Goal: Communication & Community: Answer question/provide support

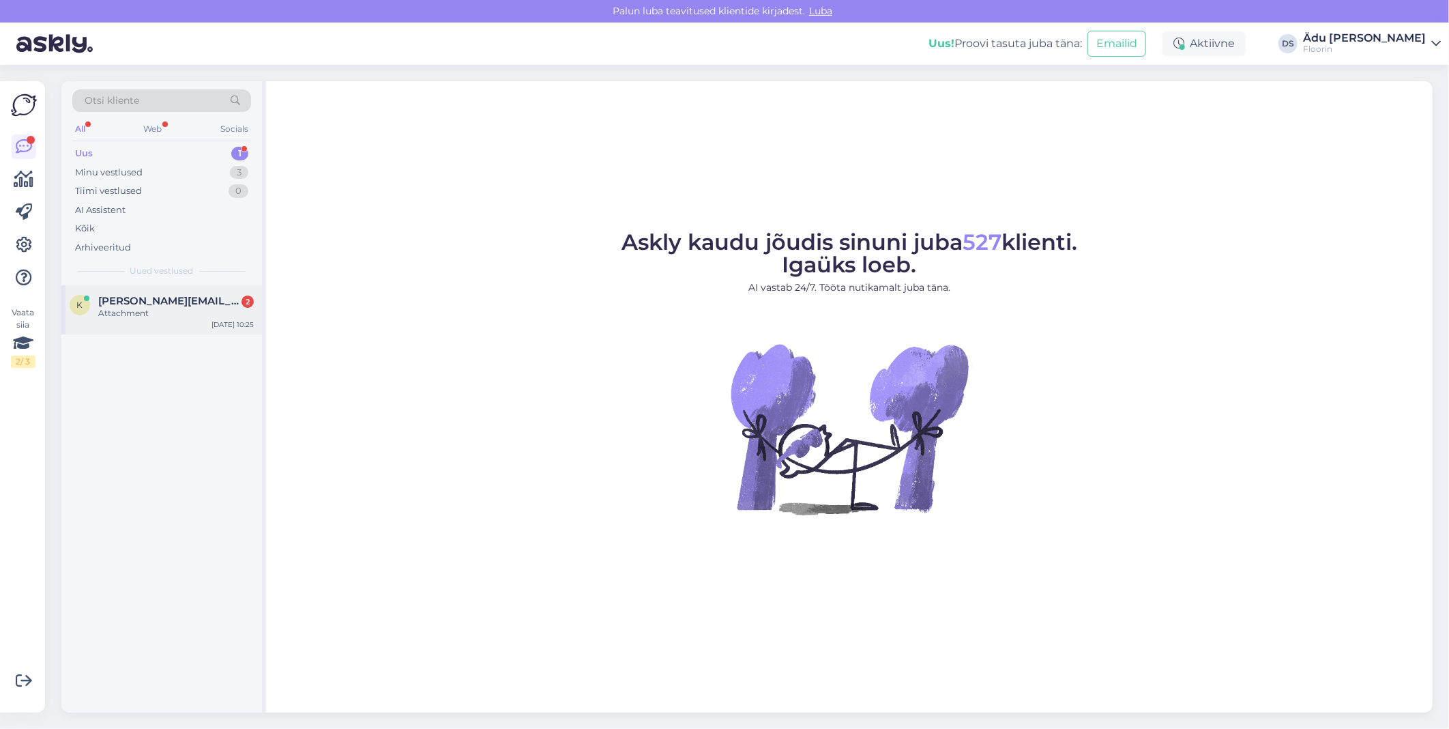
click at [167, 310] on div "Attachment" at bounding box center [176, 313] width 156 height 12
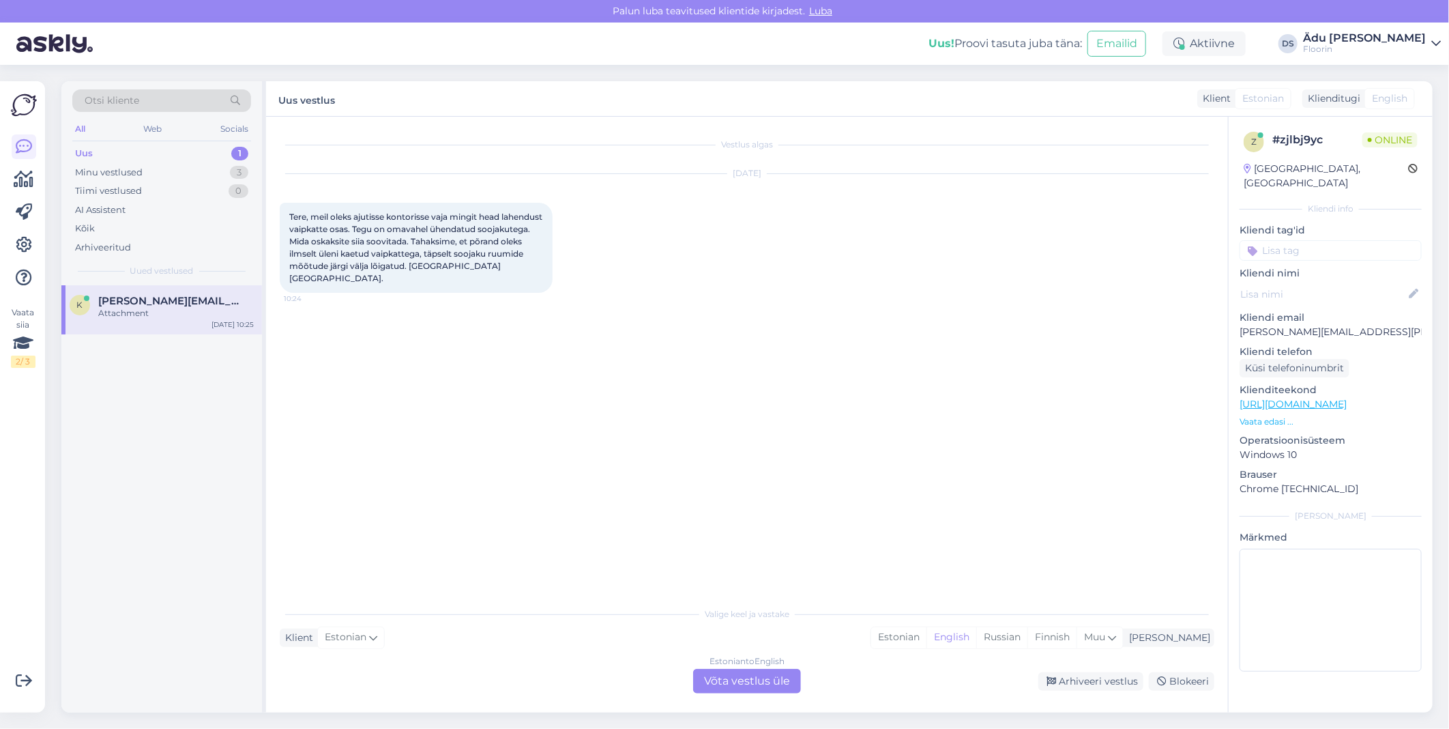
click at [734, 682] on div "Estonian to English Võta vestlus üle" at bounding box center [747, 681] width 108 height 25
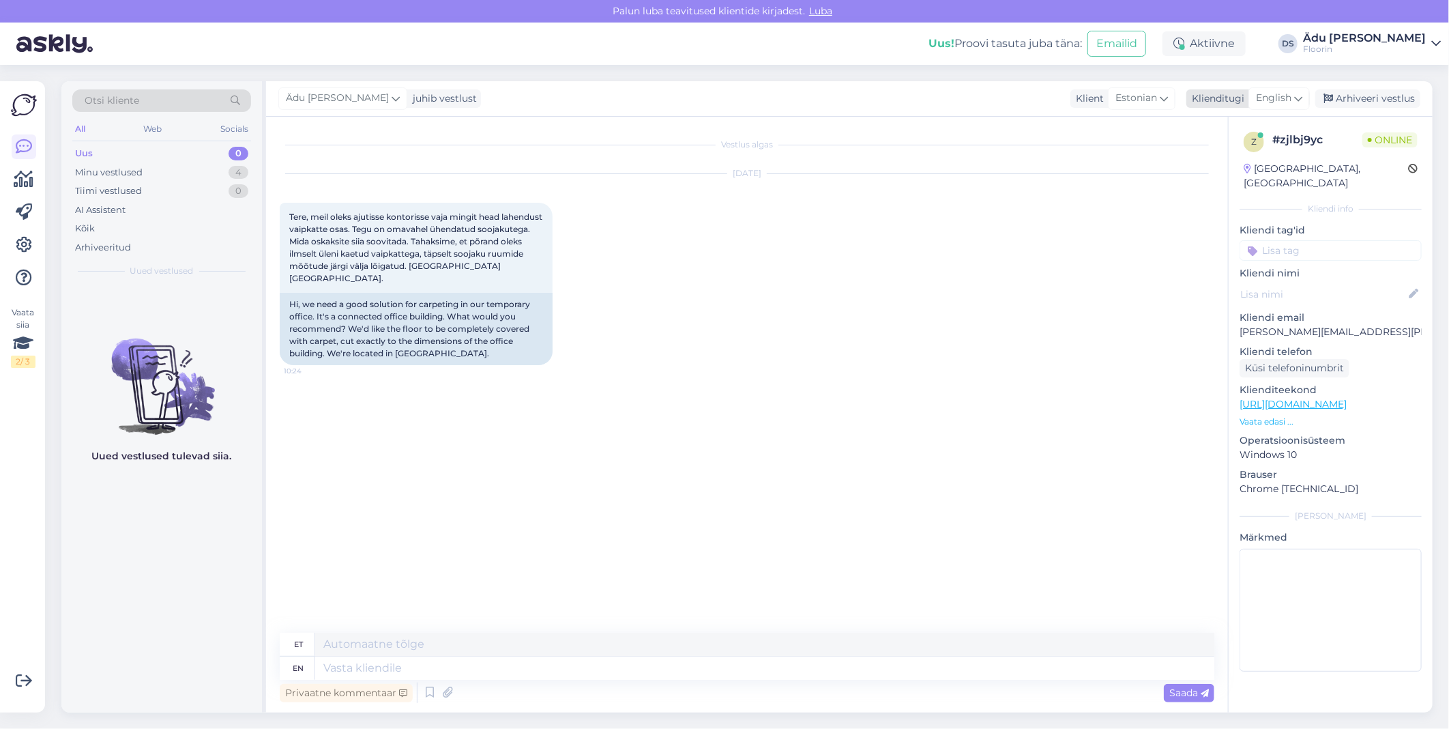
click at [1294, 102] on div "English" at bounding box center [1279, 98] width 61 height 22
type input "es"
click at [1247, 175] on link "Estonian" at bounding box center [1249, 181] width 150 height 22
click at [528, 662] on textarea at bounding box center [747, 665] width 935 height 29
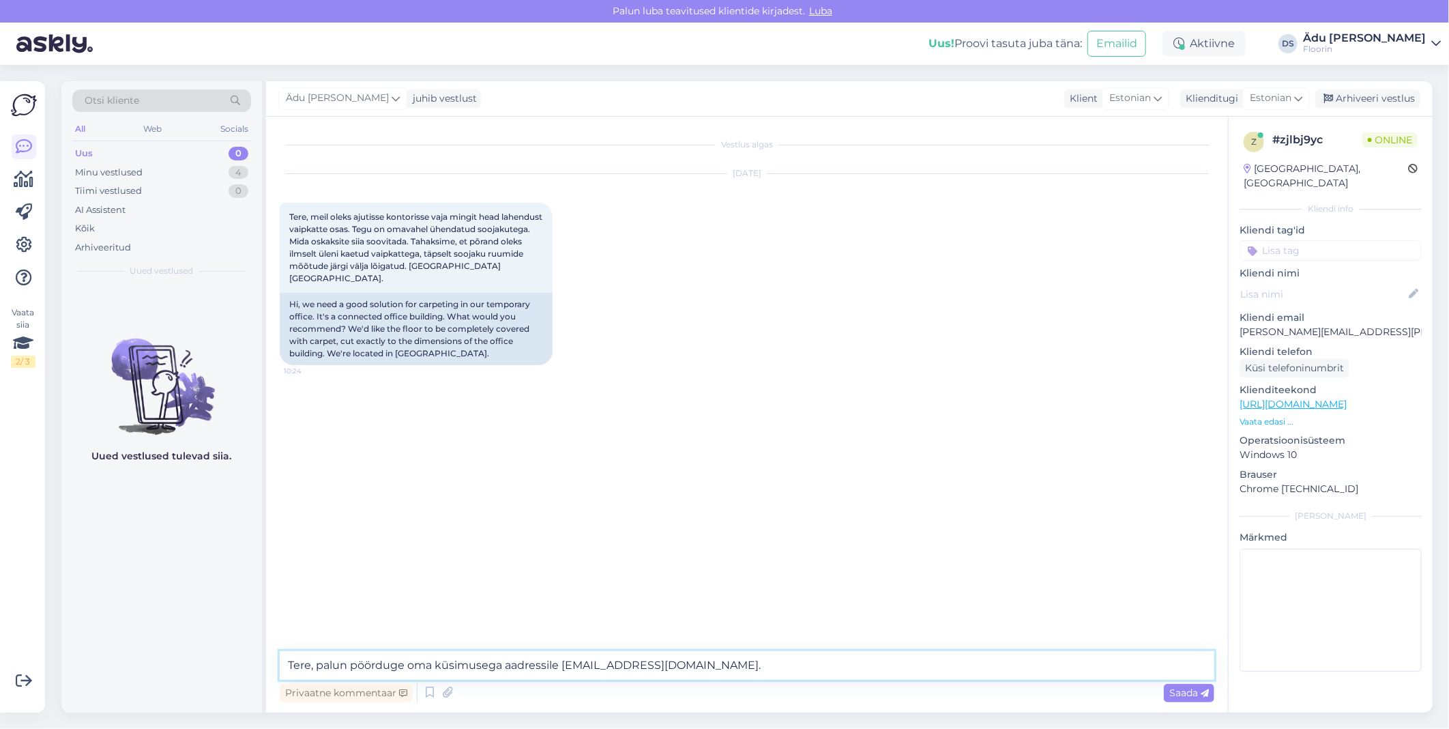
type textarea "Tere, palun pöörduge oma küsimusega aadressile [EMAIL_ADDRESS][DOMAIN_NAME]."
click at [1189, 693] on span "Saada" at bounding box center [1190, 693] width 40 height 12
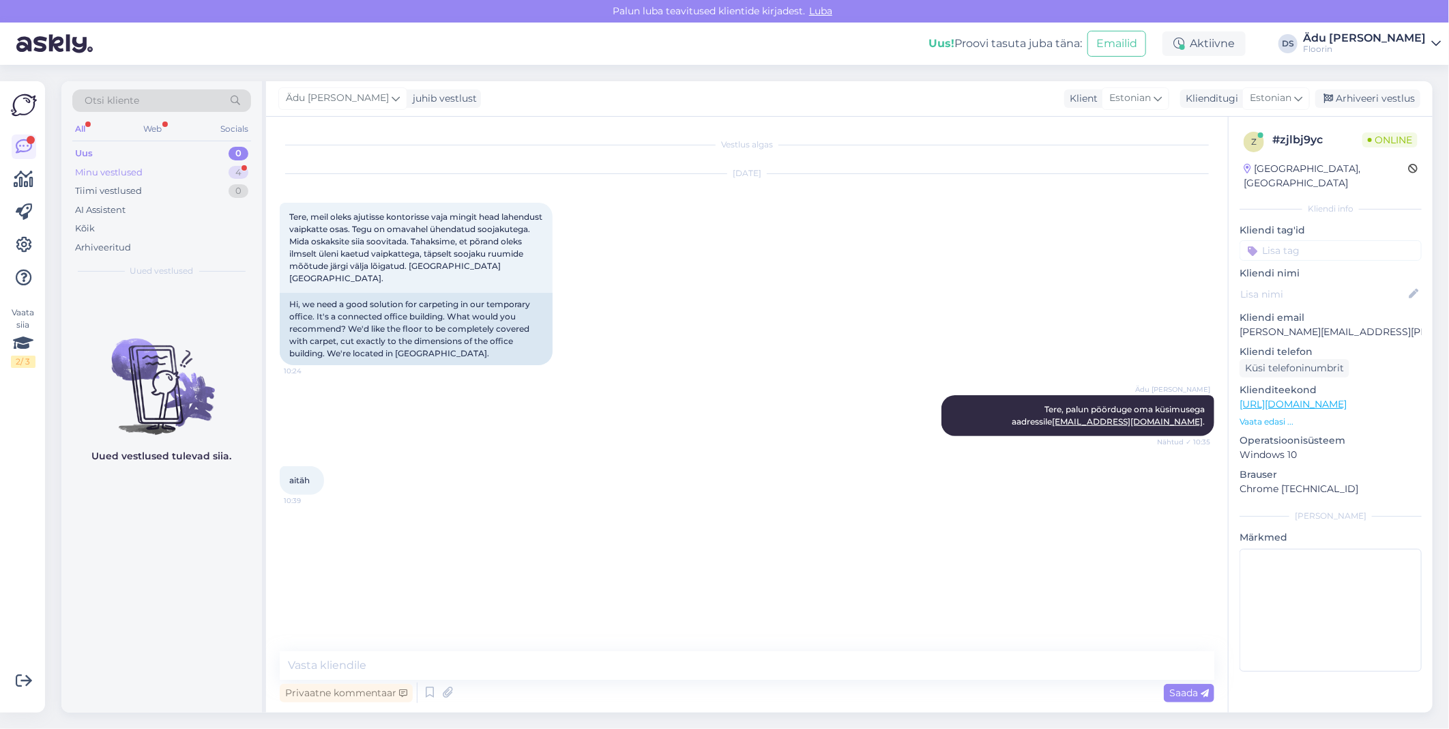
click at [199, 173] on div "Minu vestlused 4" at bounding box center [161, 172] width 179 height 19
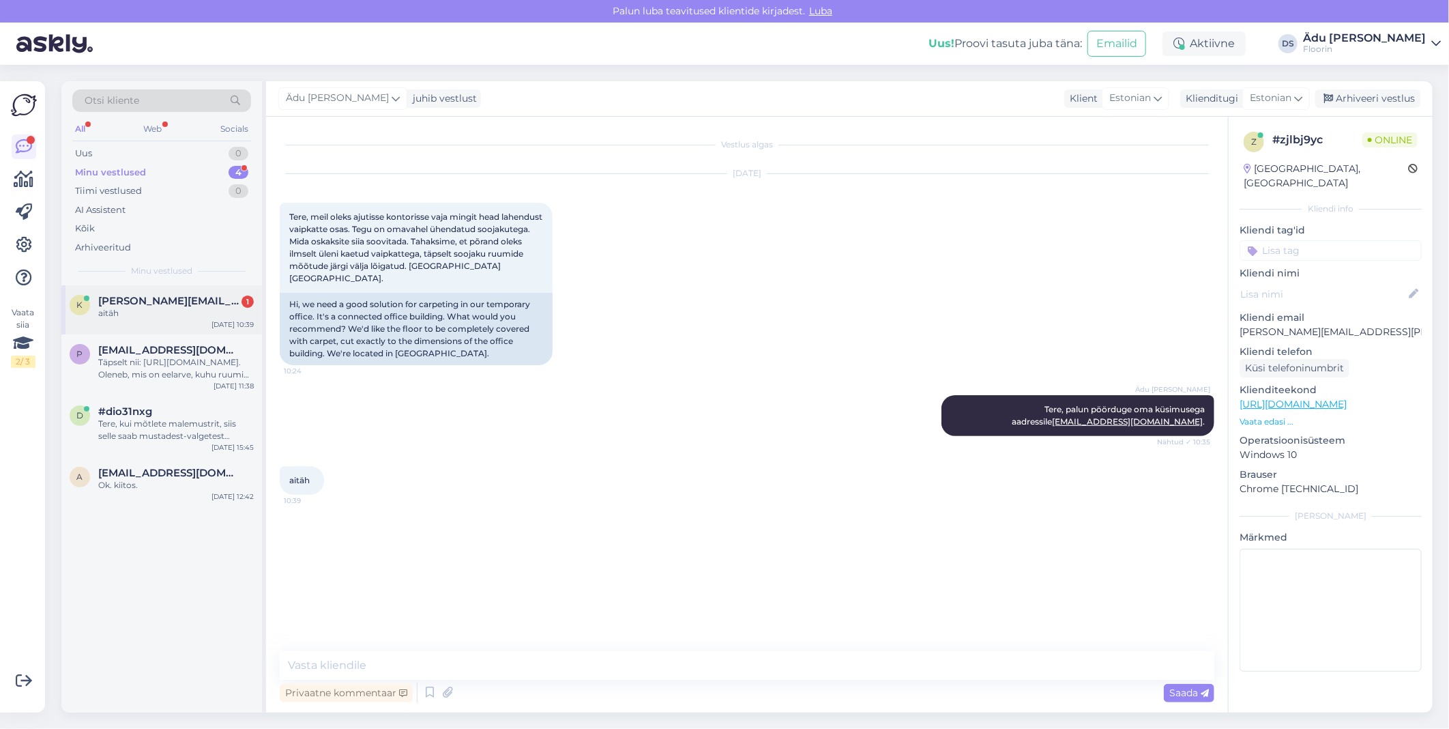
click at [172, 300] on span "[PERSON_NAME][EMAIL_ADDRESS][PERSON_NAME][DOMAIN_NAME]" at bounding box center [169, 301] width 142 height 12
click at [180, 360] on div "Täpselt nii: [URL][DOMAIN_NAME]. Oleneb, mis on eelarve, kuhu ruumi toodet soov…" at bounding box center [176, 368] width 156 height 25
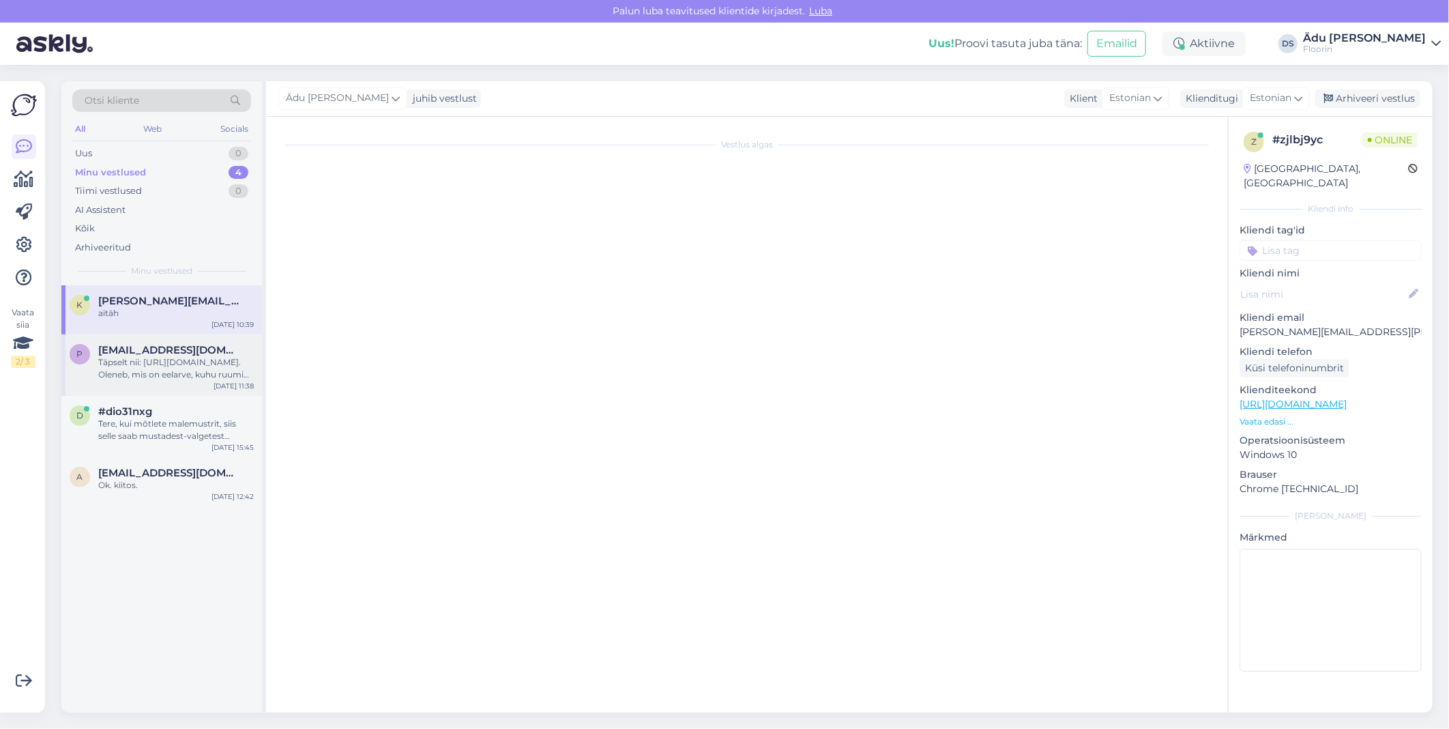
scroll to position [106, 0]
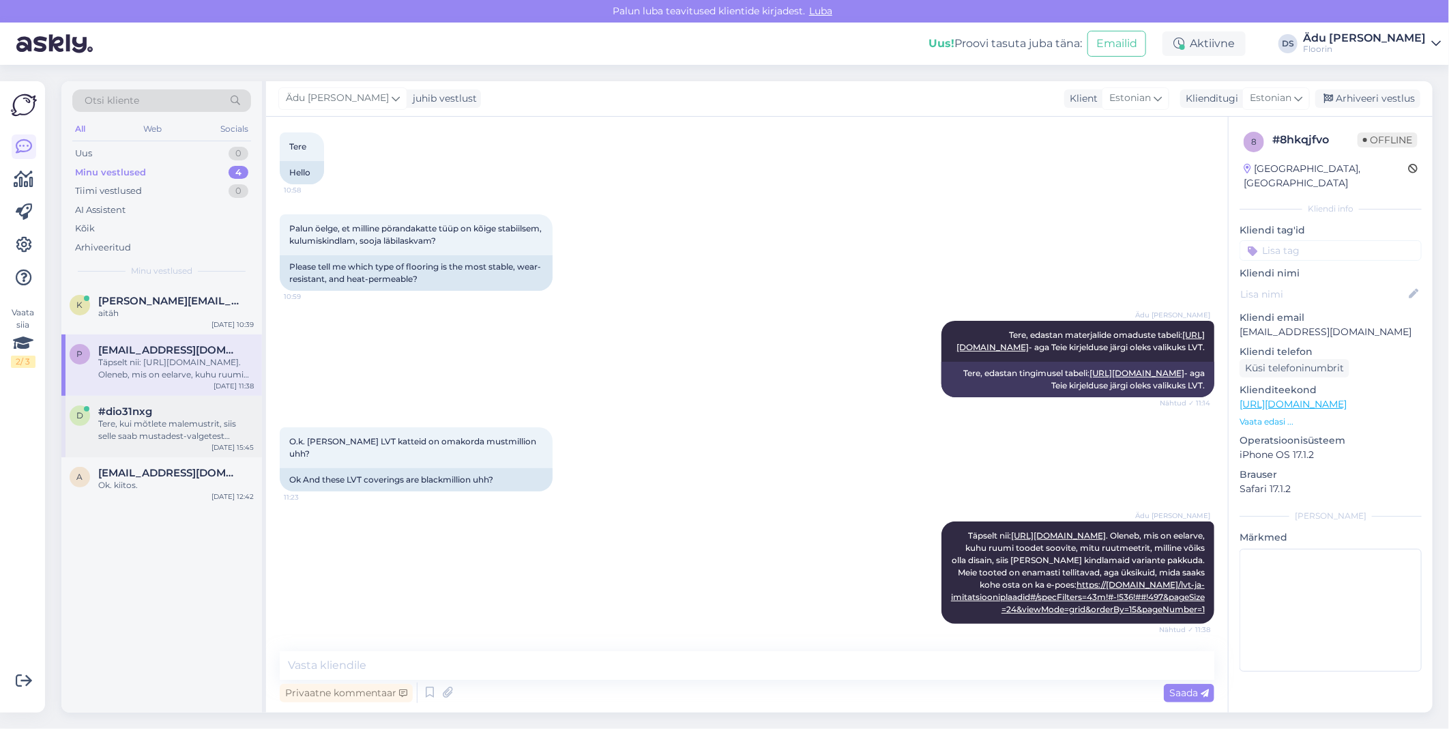
click at [171, 424] on div "Tere, kui mõtlete malemustrit, siis selle saab mustadest-valgetest plaatidest k…" at bounding box center [176, 430] width 156 height 25
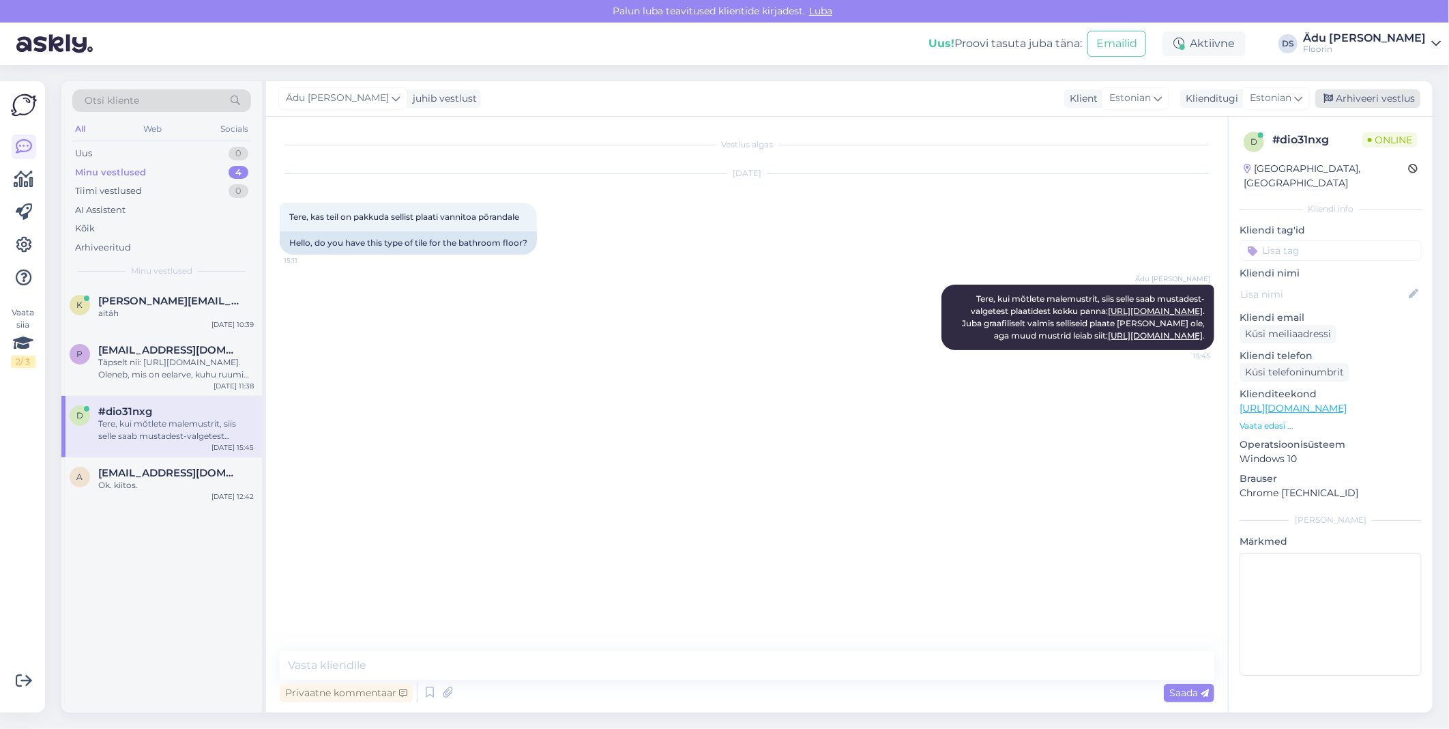
click at [1351, 101] on div "Arhiveeri vestlus" at bounding box center [1368, 98] width 105 height 18
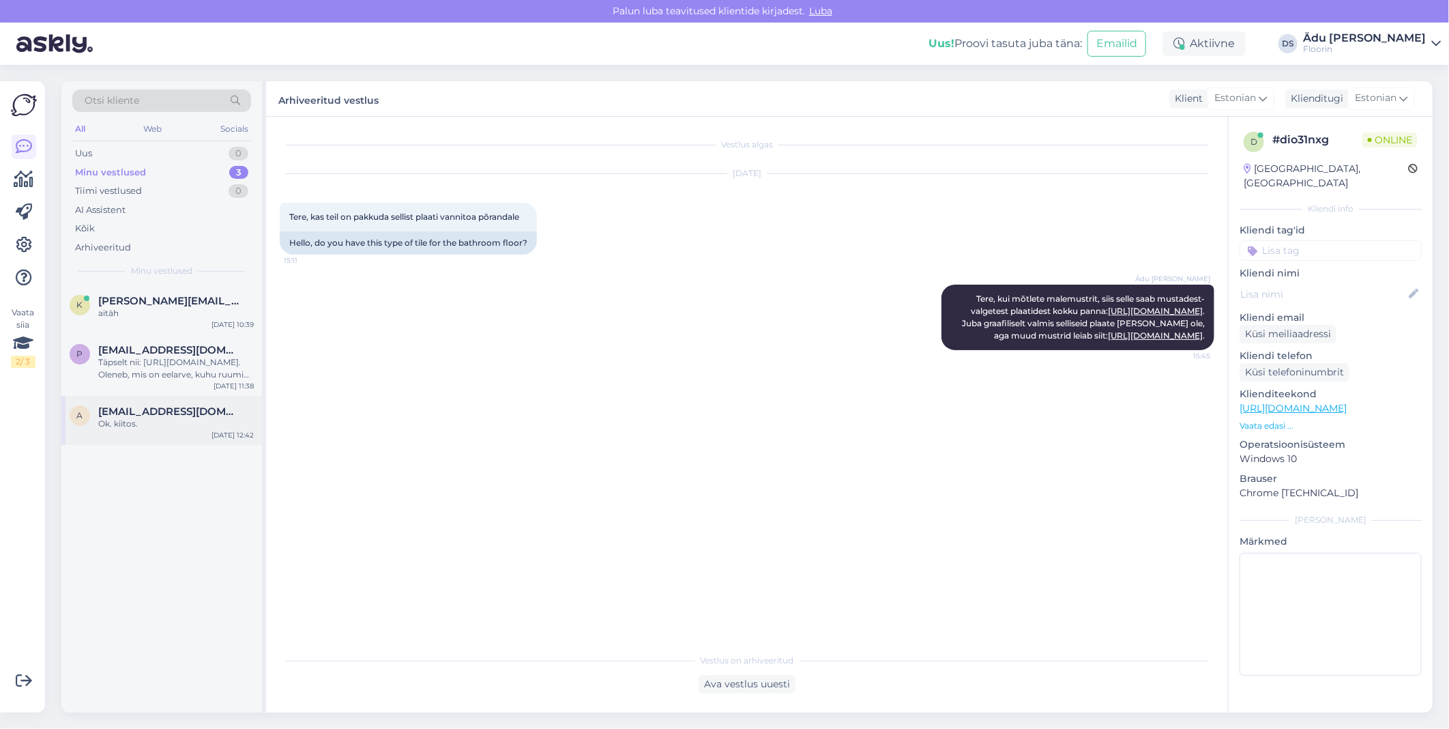
click at [134, 412] on span "[EMAIL_ADDRESS][DOMAIN_NAME]" at bounding box center [169, 411] width 142 height 12
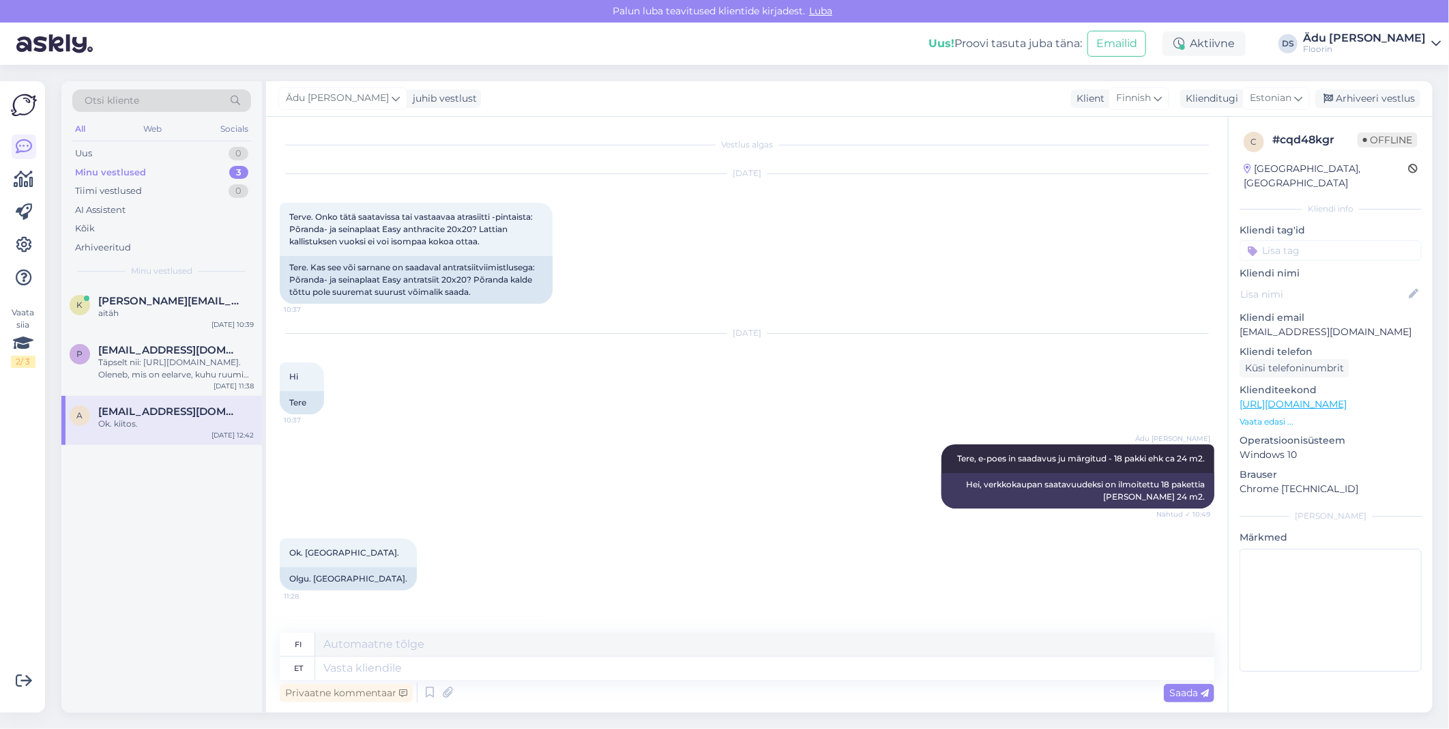
scroll to position [638, 0]
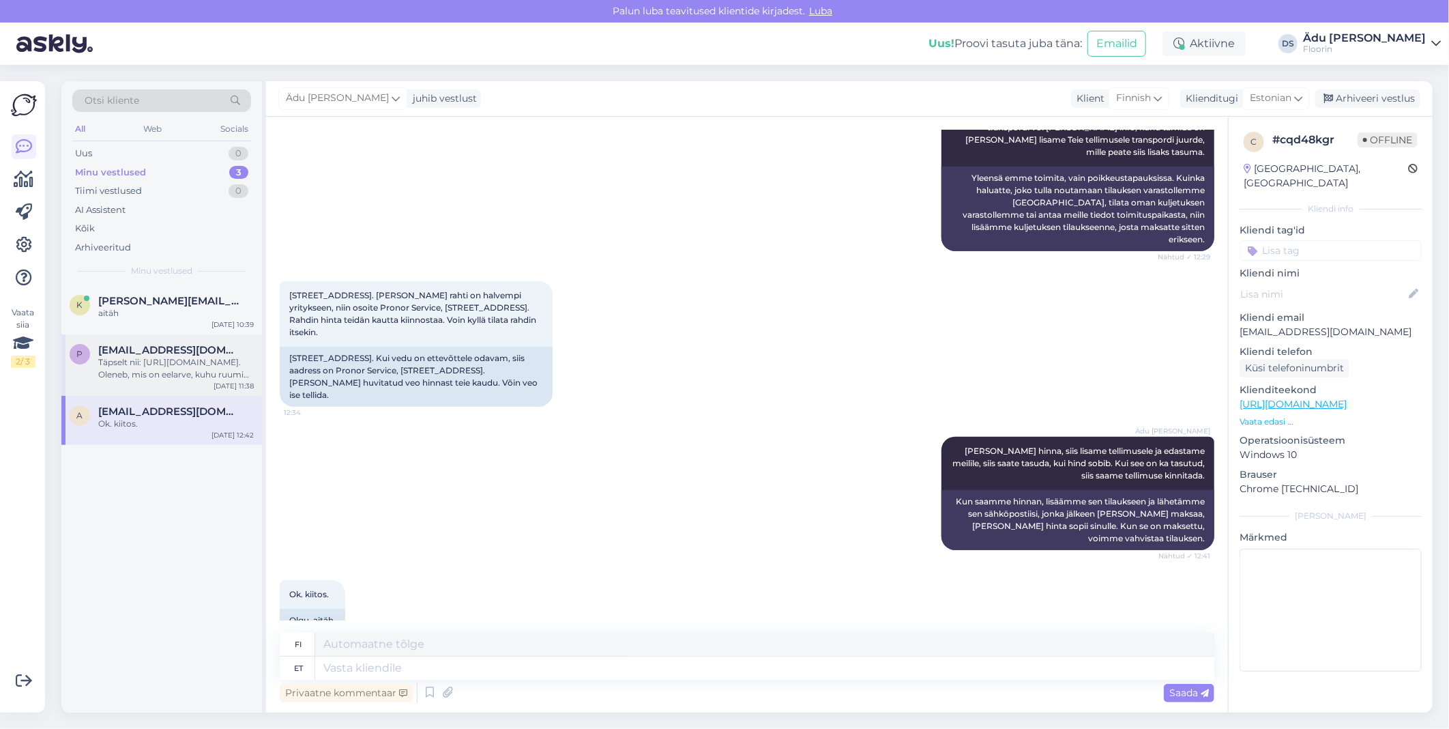
click at [128, 349] on span "[EMAIL_ADDRESS][DOMAIN_NAME]" at bounding box center [169, 350] width 142 height 12
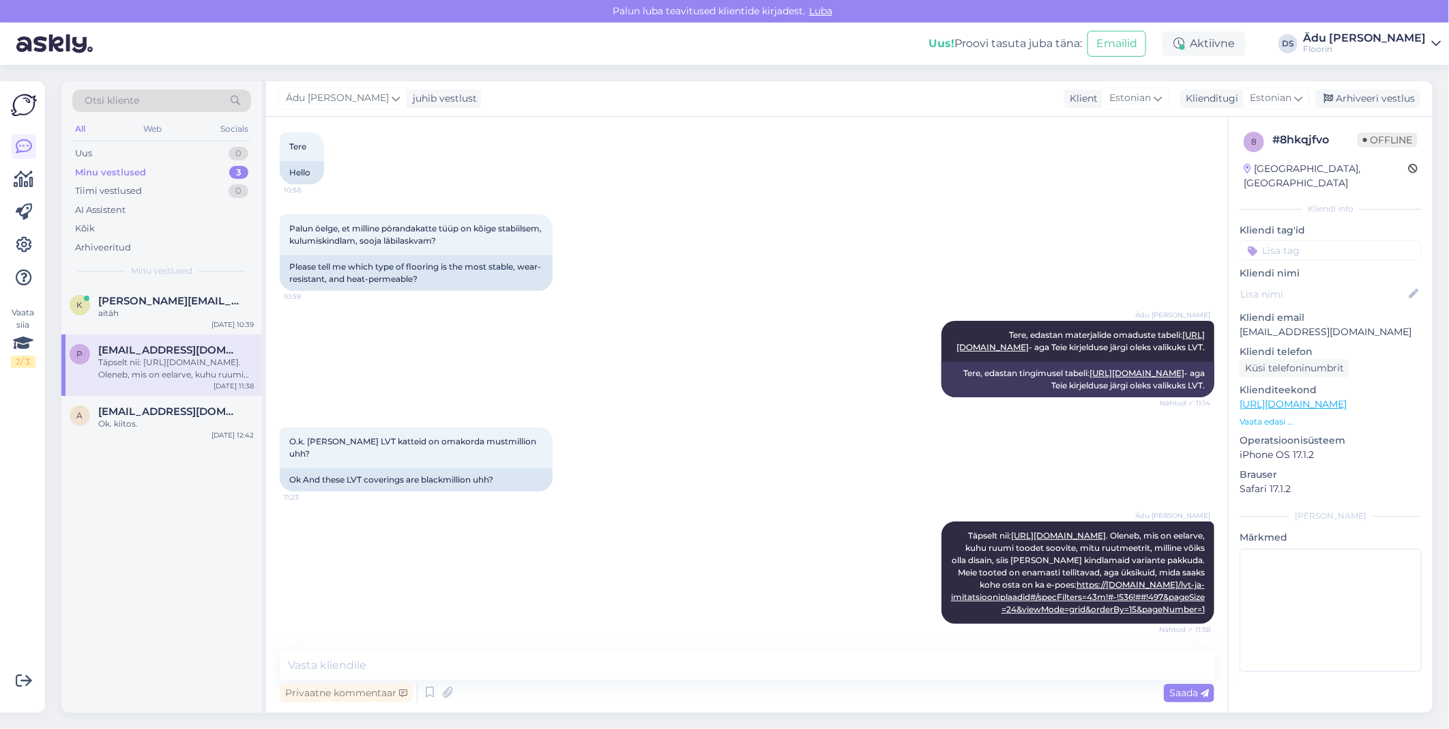
scroll to position [106, 0]
click at [1381, 108] on div "Ädu [PERSON_NAME] juhib vestlust Klient Estonian Klienditugi Estonian es Chines…" at bounding box center [849, 98] width 1167 height 35
click at [1380, 98] on div "Arhiveeri vestlus" at bounding box center [1368, 98] width 105 height 18
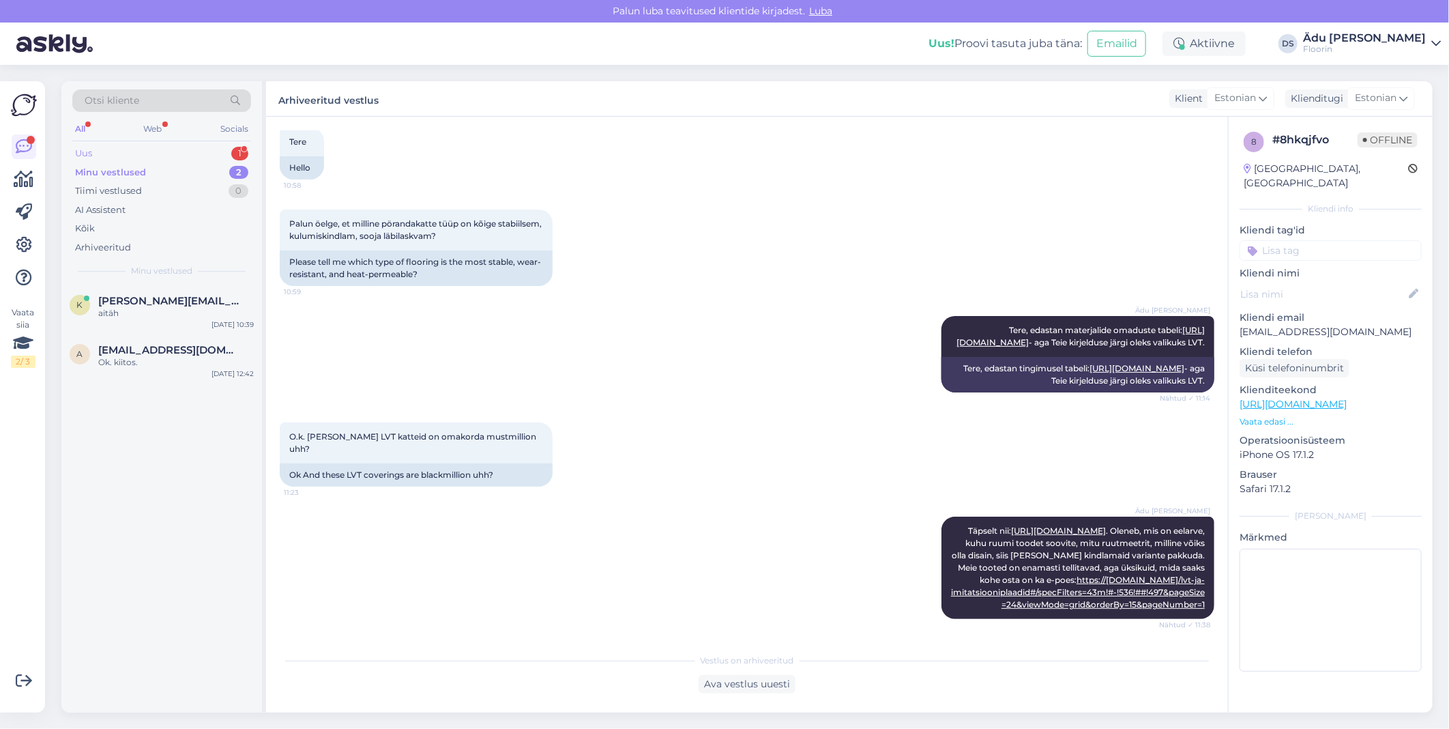
click at [150, 152] on div "Uus 1" at bounding box center [161, 153] width 179 height 19
click at [181, 311] on div "Tere. Mind huvitab Marmorleom vivace. Mul on põranda pikkust 6.491 m ja laiust …" at bounding box center [176, 319] width 156 height 25
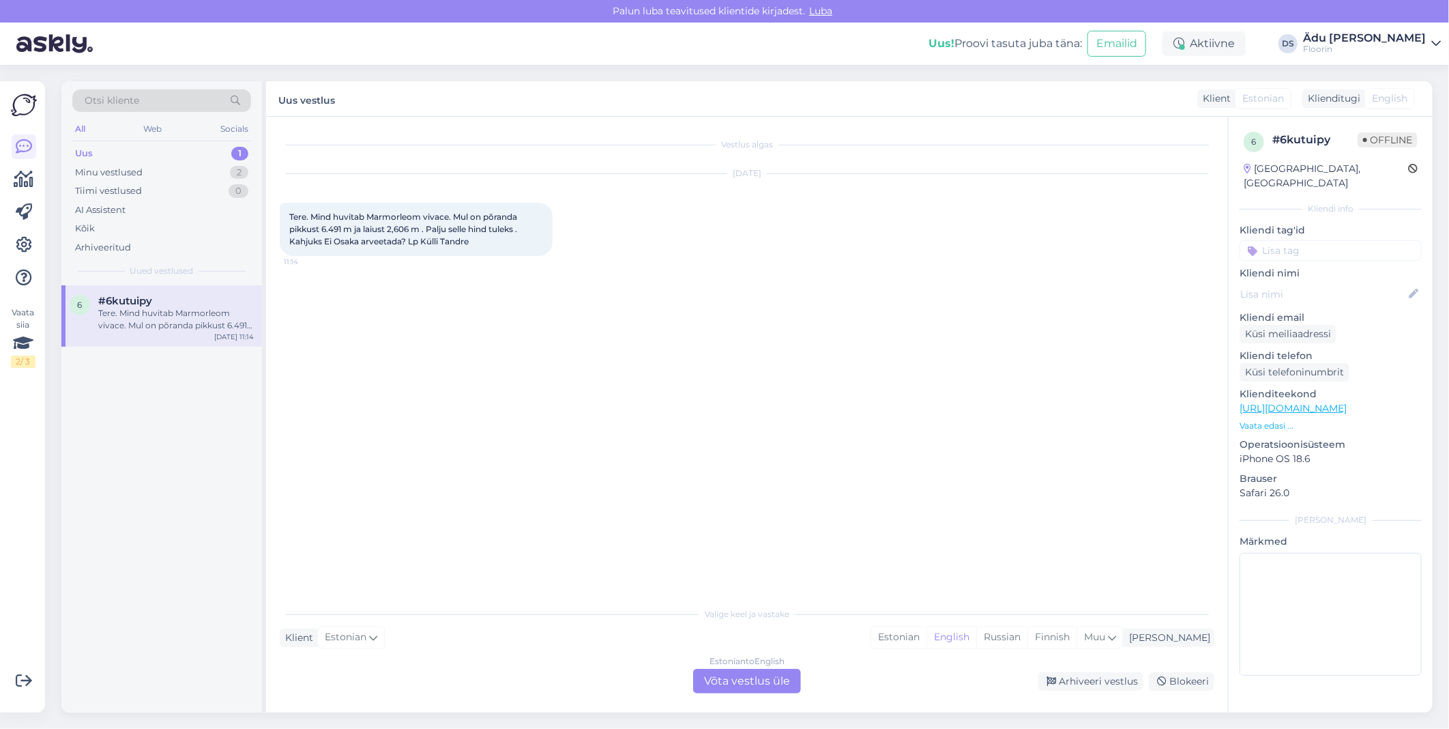
scroll to position [0, 0]
click at [780, 674] on div "Estonian to English Võta vestlus üle" at bounding box center [747, 681] width 108 height 25
